Goal: Task Accomplishment & Management: Complete application form

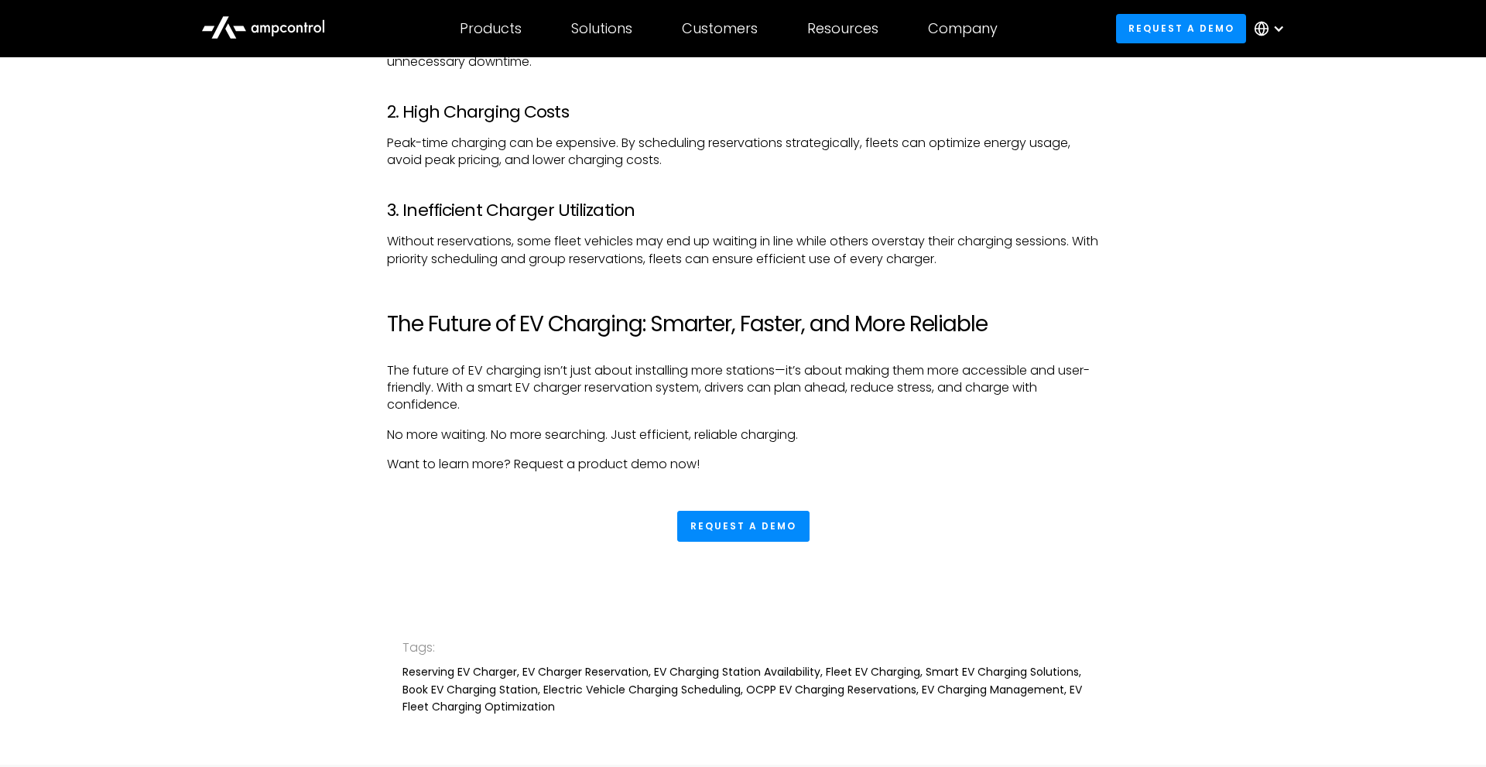
scroll to position [3000, 0]
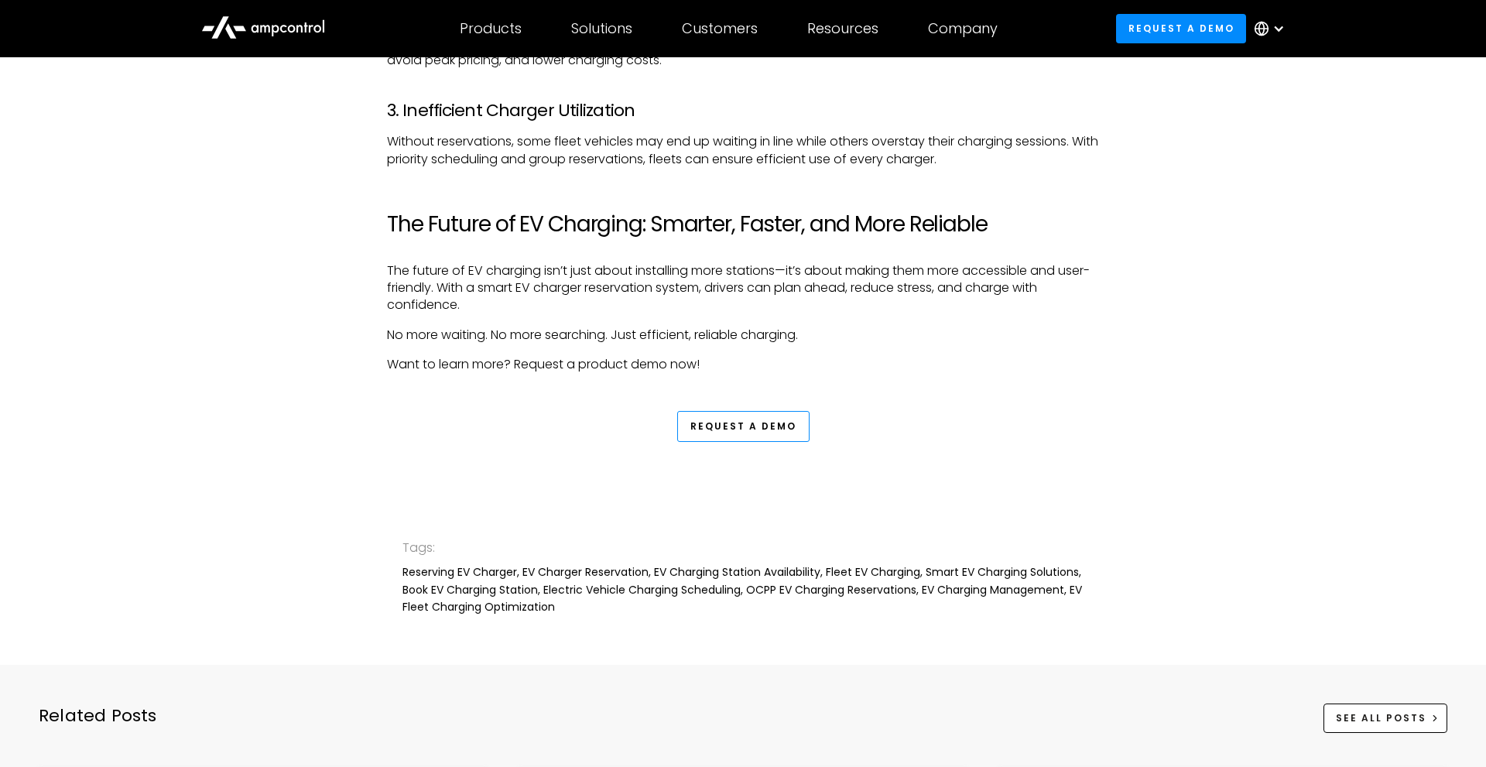
click at [734, 426] on link "Request a Demo" at bounding box center [743, 426] width 132 height 31
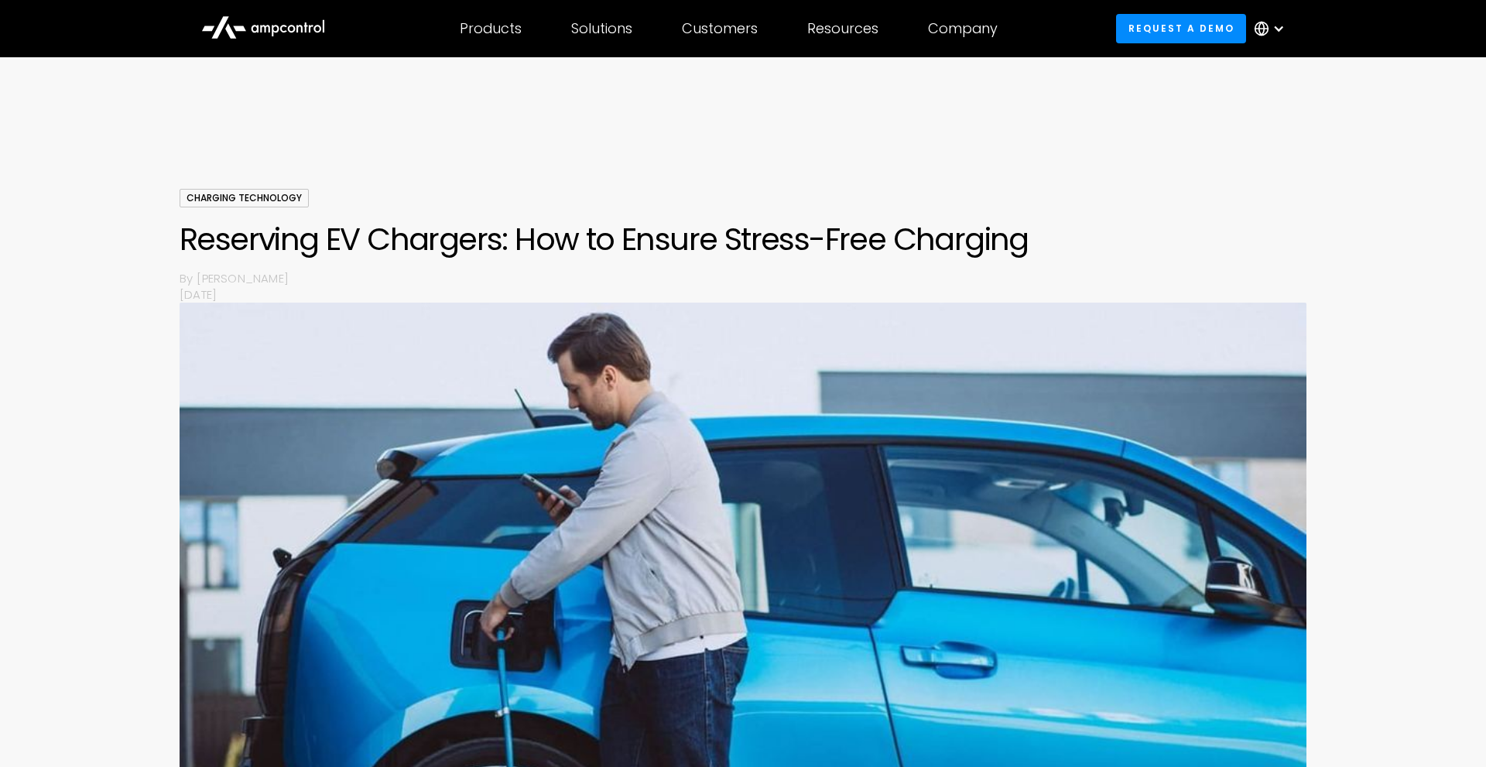
scroll to position [3000, 0]
